Goal: Task Accomplishment & Management: Manage account settings

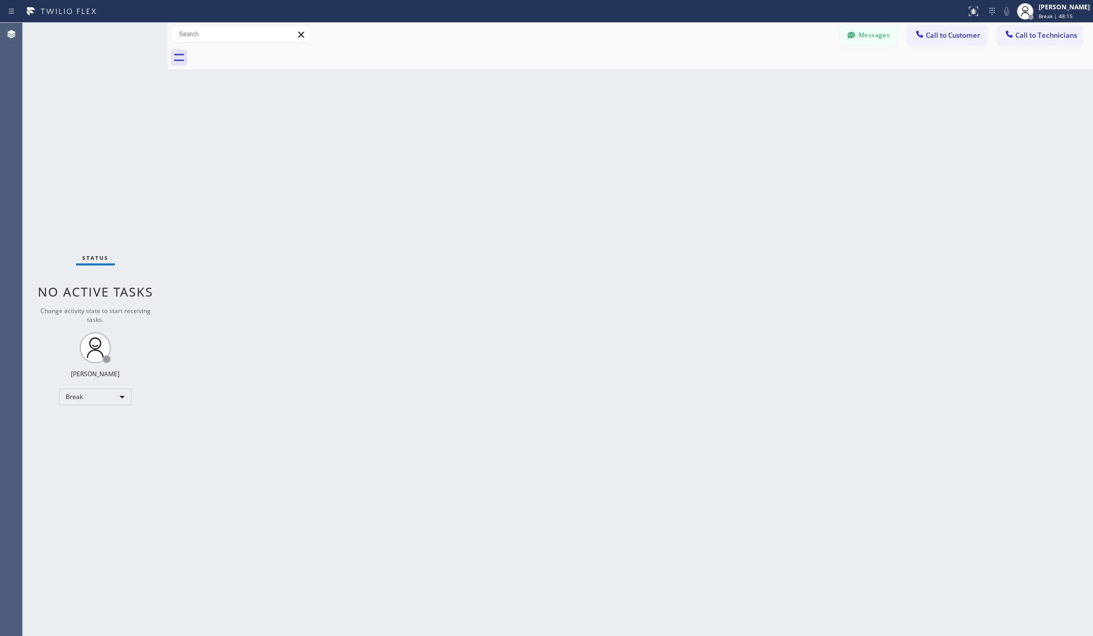
click at [135, 405] on div "Status No active tasks Change activity state to start receiving tasks. Christy …" at bounding box center [95, 329] width 145 height 613
click at [87, 394] on div "Break" at bounding box center [95, 397] width 72 height 17
click at [96, 434] on li "Unavailable" at bounding box center [95, 437] width 70 height 12
click at [382, 460] on div "Back to Dashboard Change Sender ID Customers Technicians AA Adam Arseneault 09/…" at bounding box center [631, 329] width 926 height 613
click at [239, 318] on div "Back to Dashboard Change Sender ID Customers Technicians AA Adam Arseneault 09/…" at bounding box center [631, 329] width 926 height 613
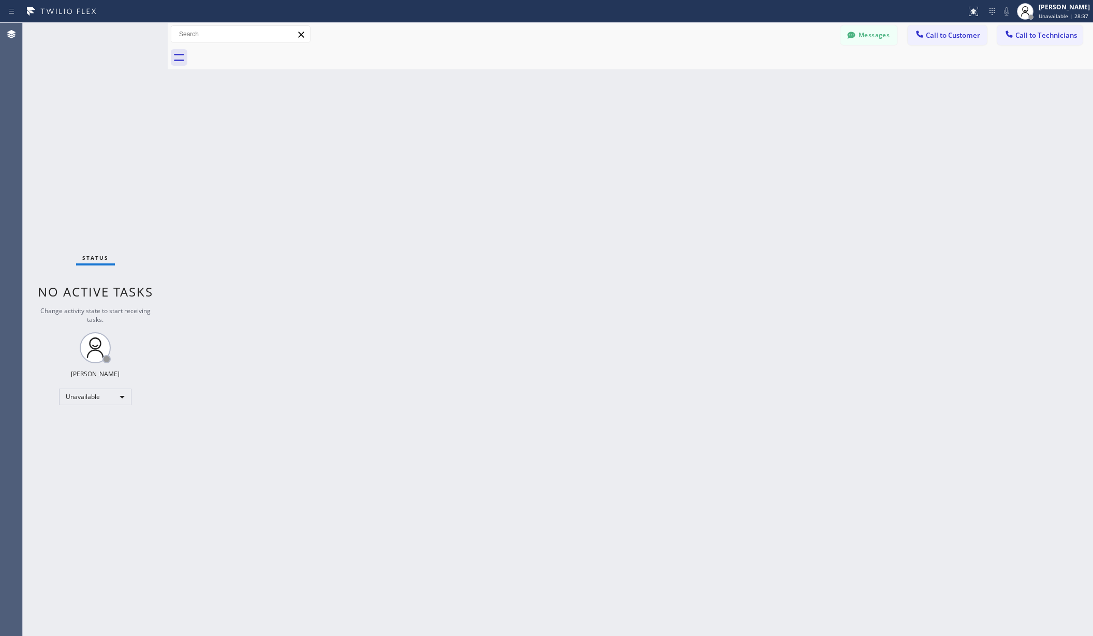
click at [446, 251] on div "Back to Dashboard Change Sender ID Customers Technicians AA Adam Arseneault 09/…" at bounding box center [631, 329] width 926 height 613
